Goal: Information Seeking & Learning: Learn about a topic

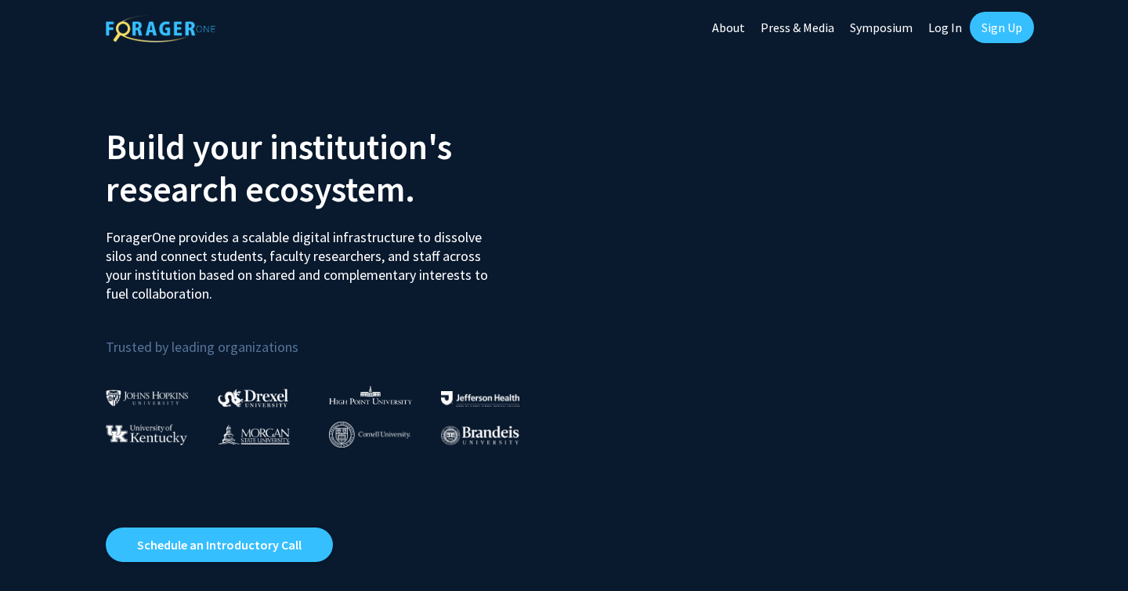
click at [941, 31] on link "Log In" at bounding box center [945, 27] width 49 height 55
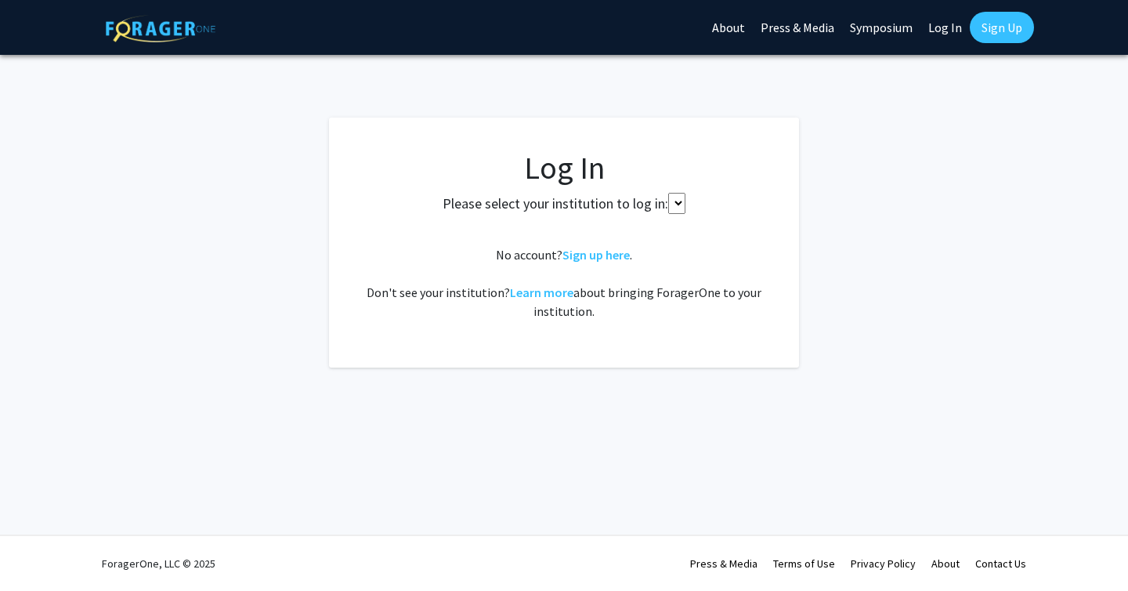
select select
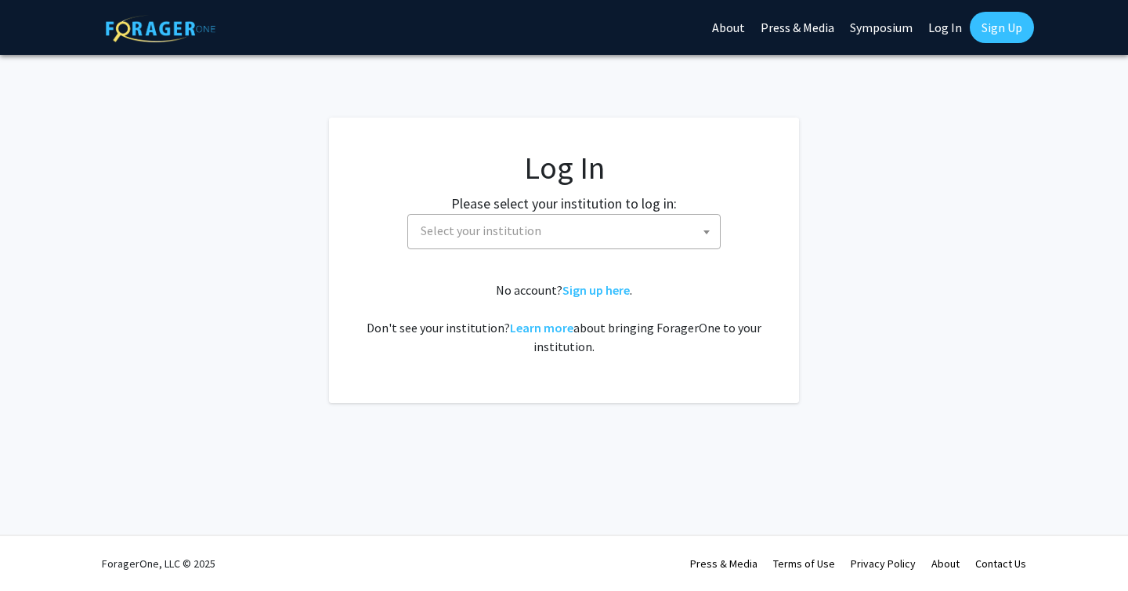
click at [599, 226] on span "Select your institution" at bounding box center [567, 231] width 306 height 32
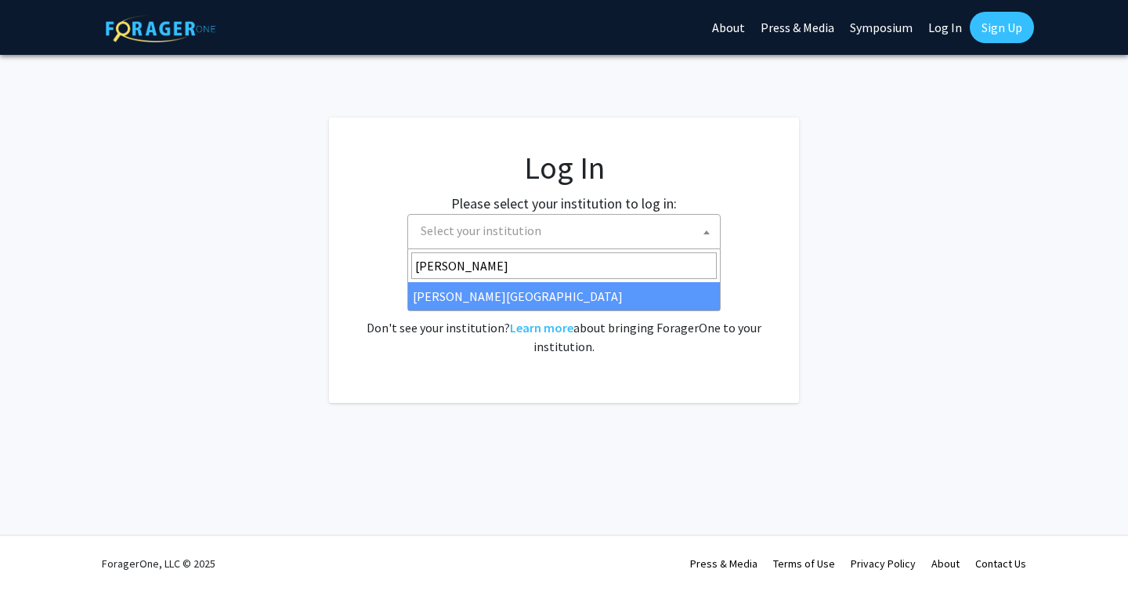
type input "[PERSON_NAME]"
select select "24"
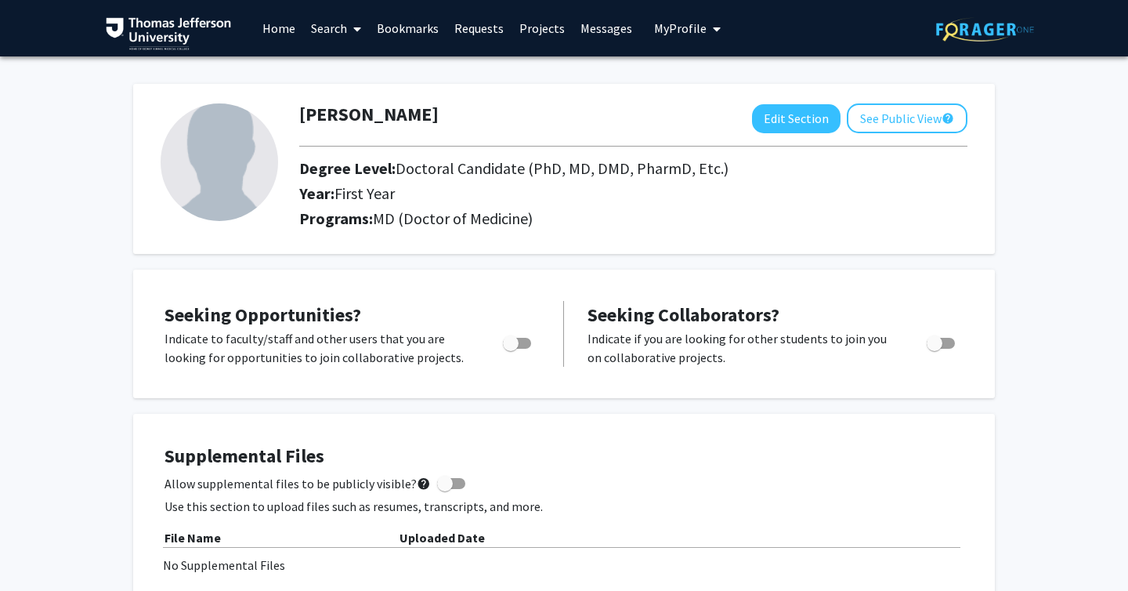
click at [280, 27] on link "Home" at bounding box center [279, 28] width 49 height 55
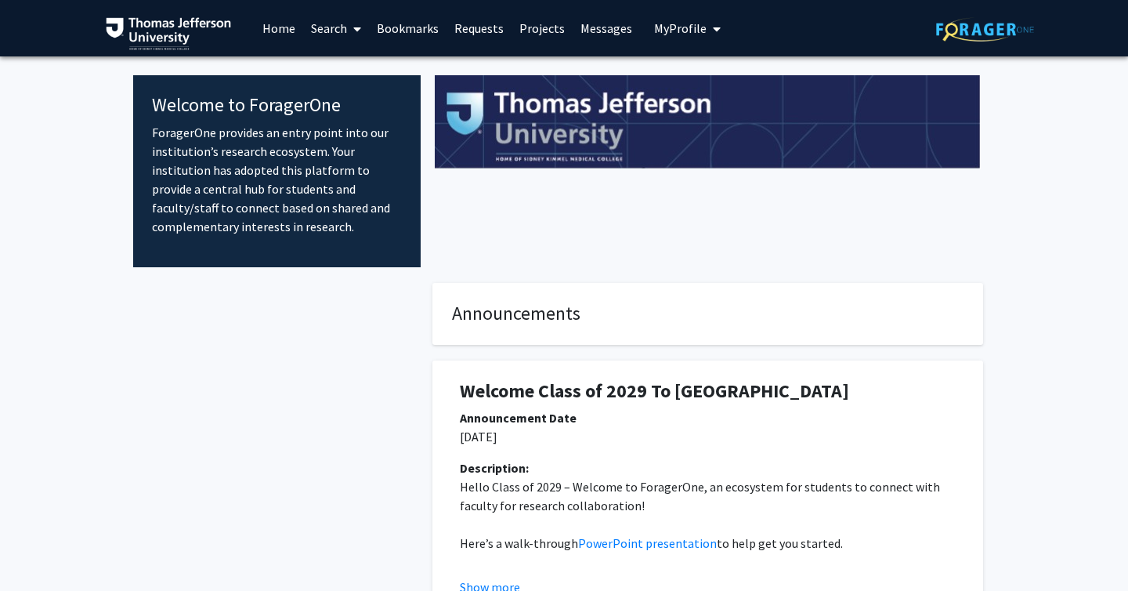
click at [334, 34] on link "Search" at bounding box center [336, 28] width 66 height 55
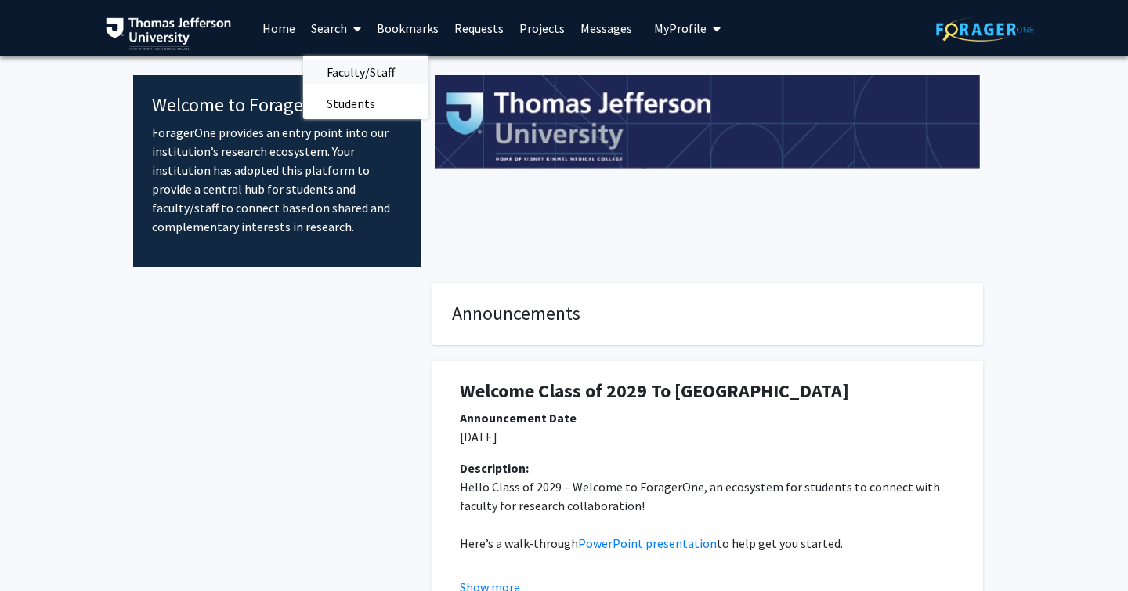
click at [342, 67] on span "Faculty/Staff" at bounding box center [360, 71] width 115 height 31
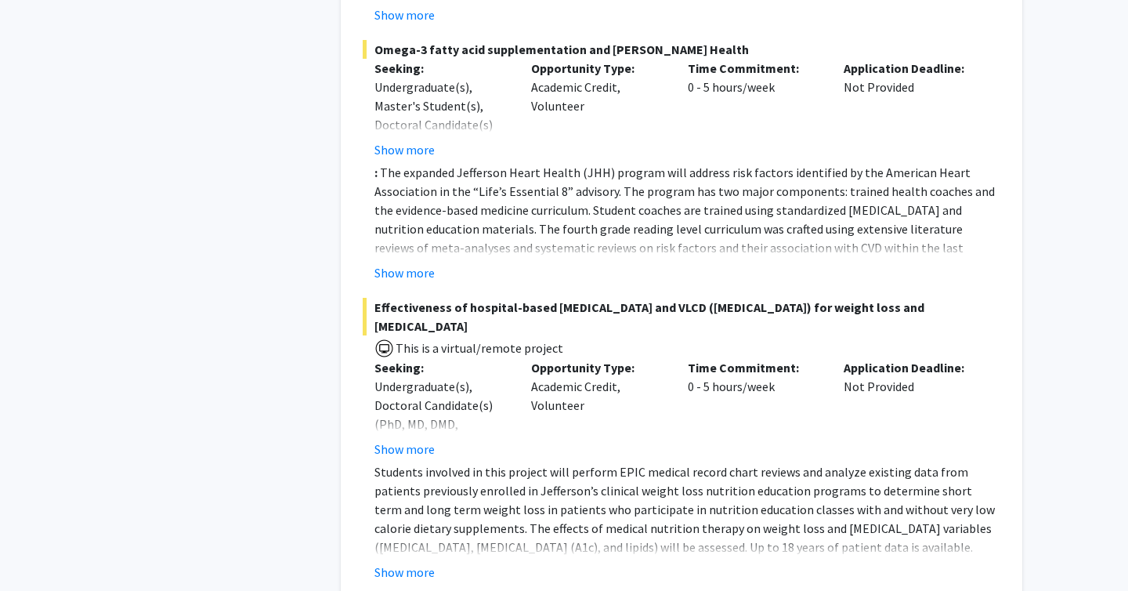
scroll to position [2264, 0]
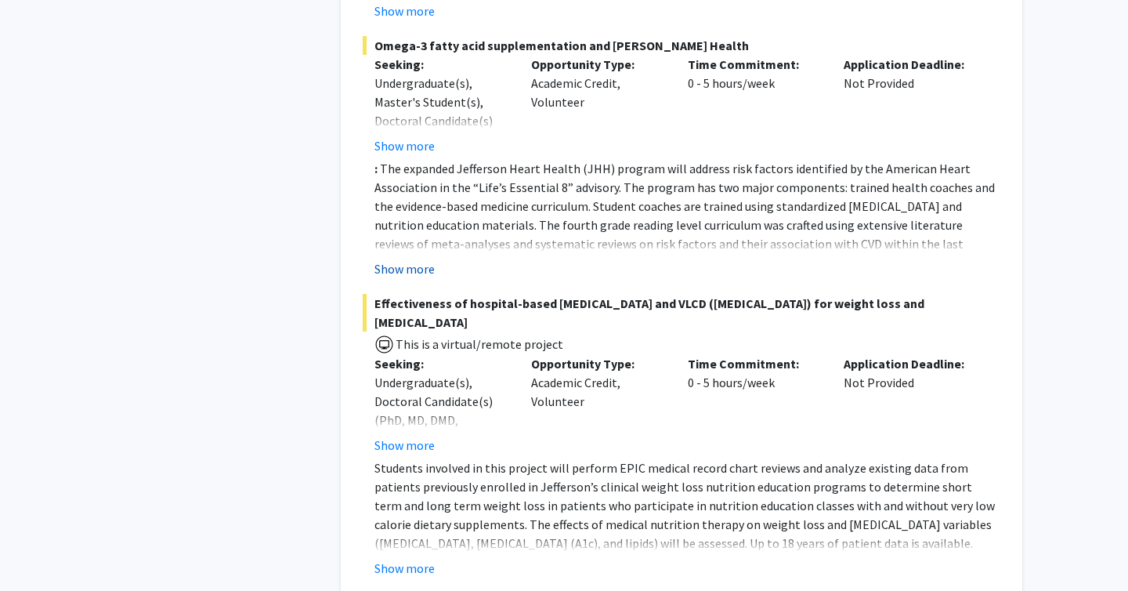
click at [399, 259] on button "Show more" at bounding box center [404, 268] width 60 height 19
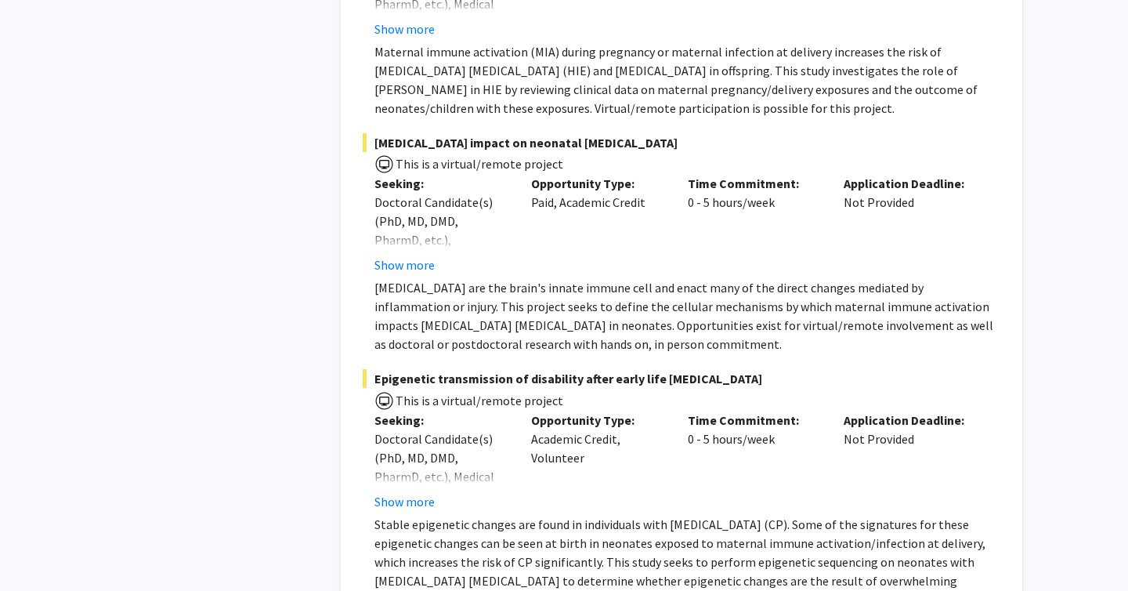
scroll to position [11469, 0]
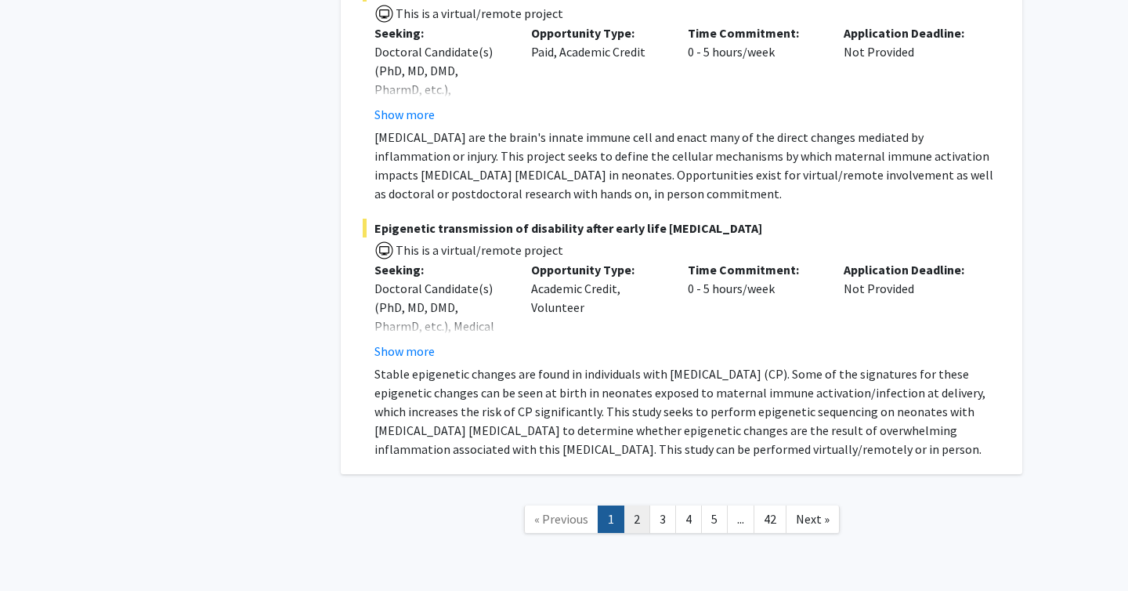
click at [632, 505] on link "2" at bounding box center [637, 518] width 27 height 27
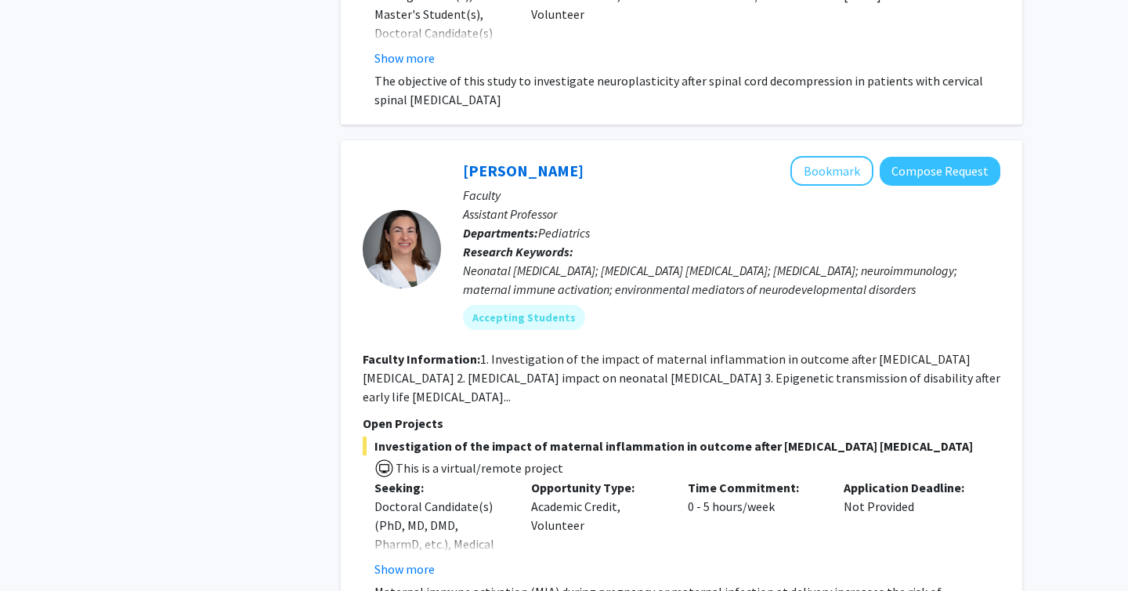
scroll to position [10682, 0]
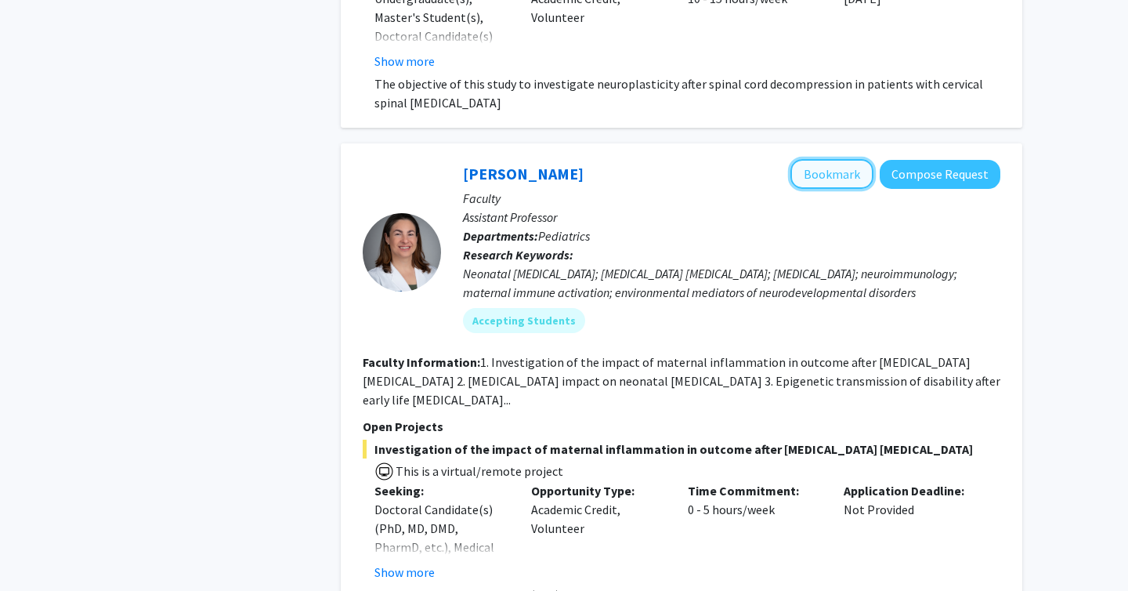
click at [845, 159] on button "Bookmark" at bounding box center [831, 174] width 83 height 30
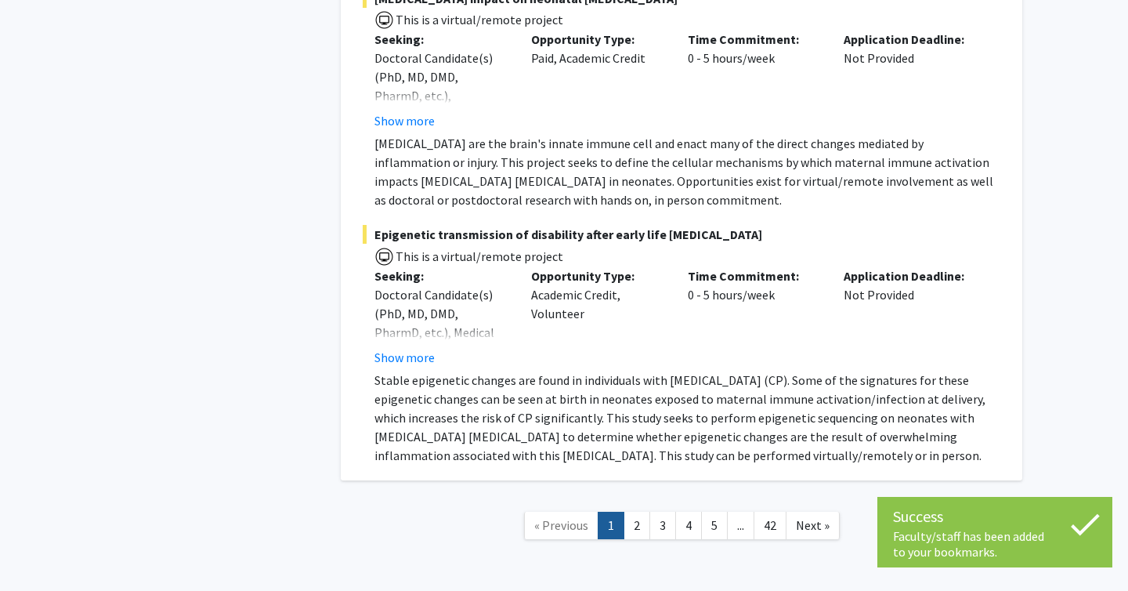
scroll to position [11394, 0]
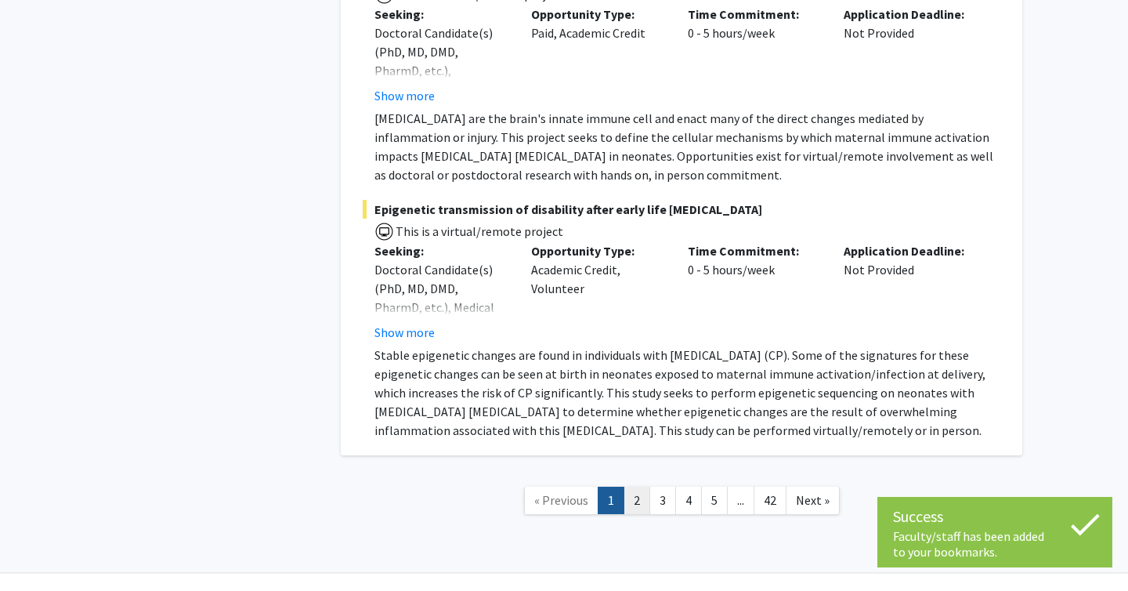
click at [638, 487] on link "2" at bounding box center [637, 500] width 27 height 27
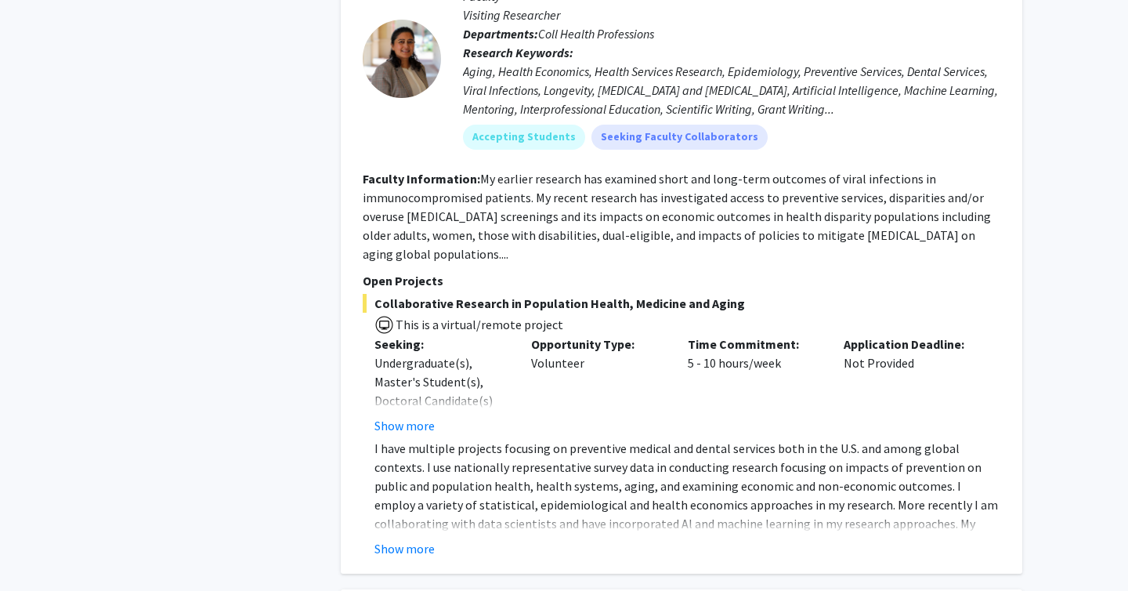
scroll to position [1560, 0]
